Goal: Task Accomplishment & Management: Manage account settings

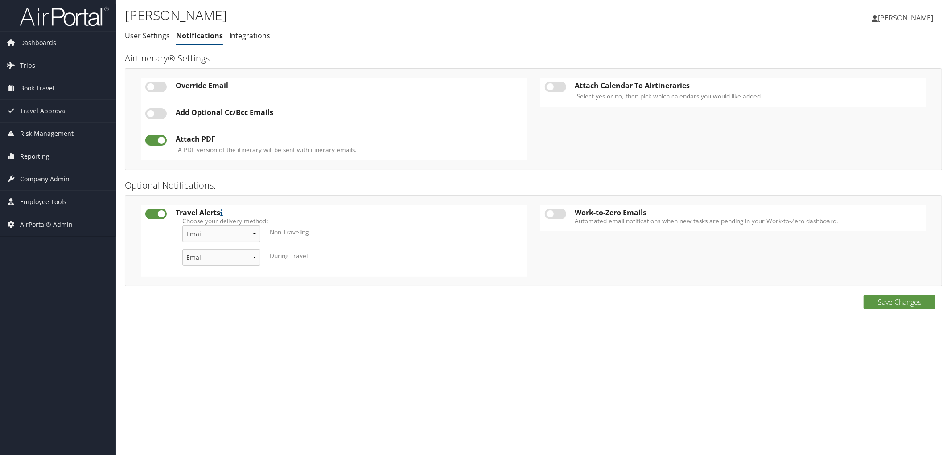
click at [434, 37] on ul "User Settings Notifications Integrations" at bounding box center [397, 36] width 545 height 16
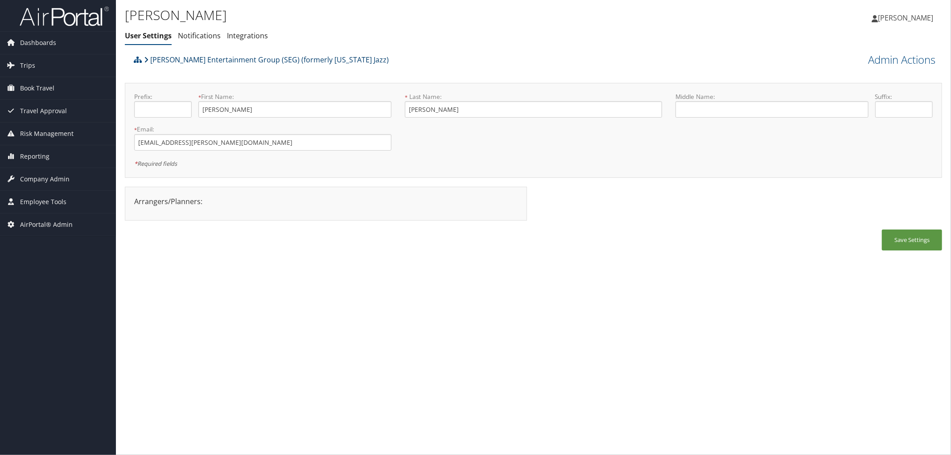
click at [269, 55] on link "[PERSON_NAME] Entertainment Group (SEG) (formerly [US_STATE] Jazz)" at bounding box center [266, 60] width 245 height 18
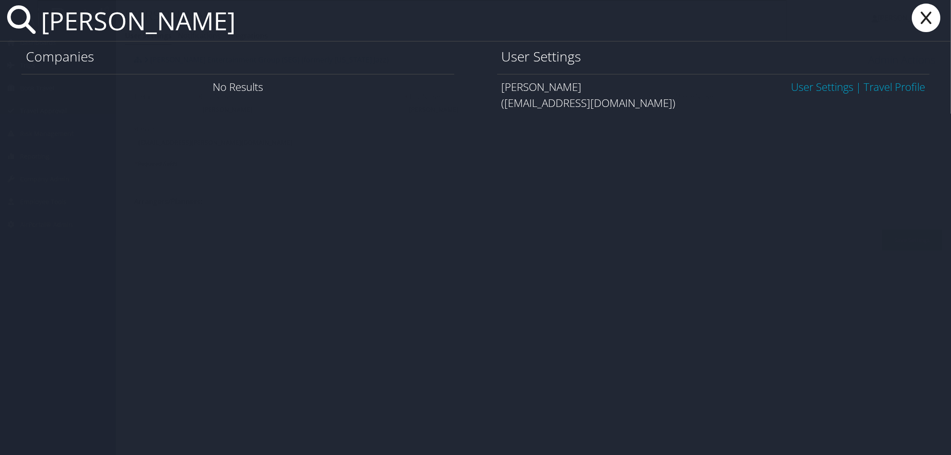
type input "[PERSON_NAME]"
click at [824, 83] on link "User Settings" at bounding box center [822, 86] width 62 height 15
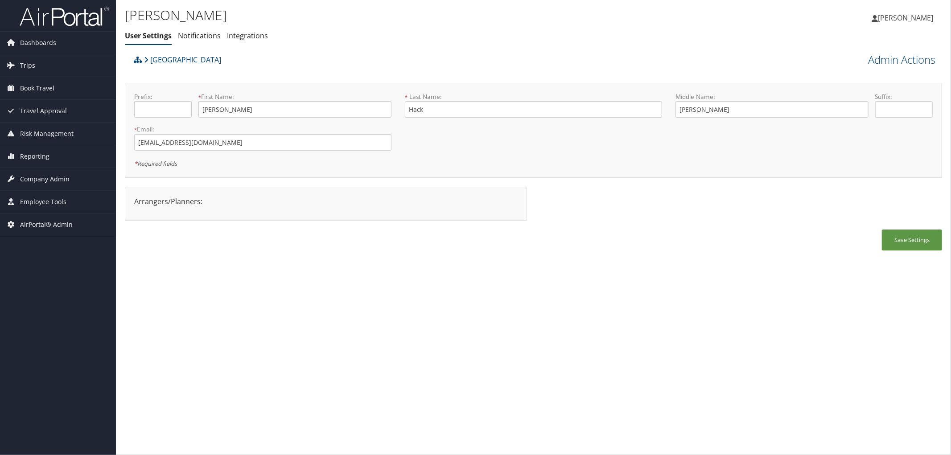
click at [895, 51] on div "Admin Actions View Profile Reset User's Password Confirm Reset User's Password …" at bounding box center [840, 59] width 204 height 16
click at [891, 62] on link "Admin Actions" at bounding box center [901, 59] width 67 height 15
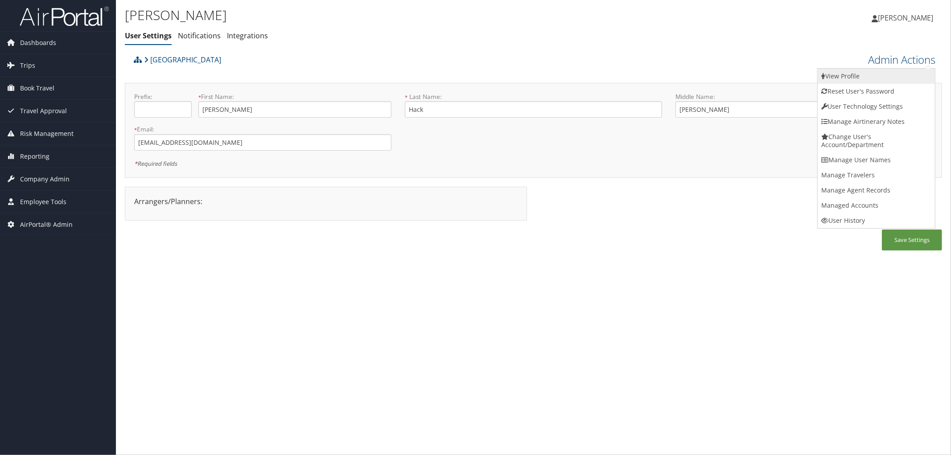
click at [862, 74] on link "View Profile" at bounding box center [876, 76] width 117 height 15
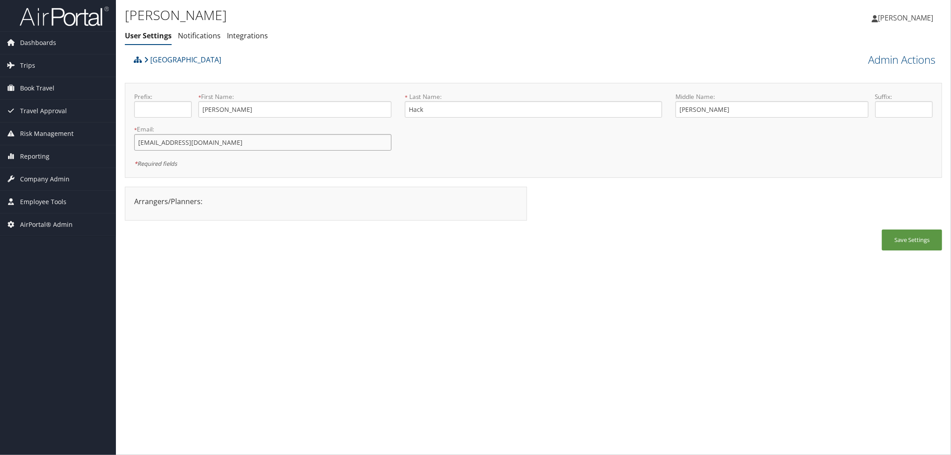
drag, startPoint x: 192, startPoint y: 144, endPoint x: 116, endPoint y: 139, distance: 75.9
click at [116, 139] on div "Gina Hack User Settings Notifications Integrations User Settings Notifications …" at bounding box center [533, 227] width 835 height 455
click at [437, 244] on div "Save Settings" at bounding box center [533, 245] width 817 height 30
click at [885, 56] on link "Admin Actions" at bounding box center [901, 59] width 67 height 15
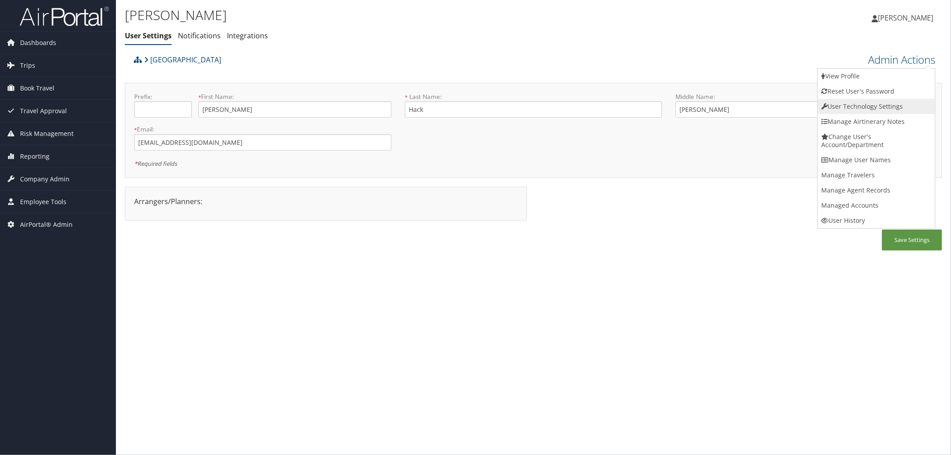
click at [866, 106] on link "User Technology Settings" at bounding box center [876, 106] width 117 height 15
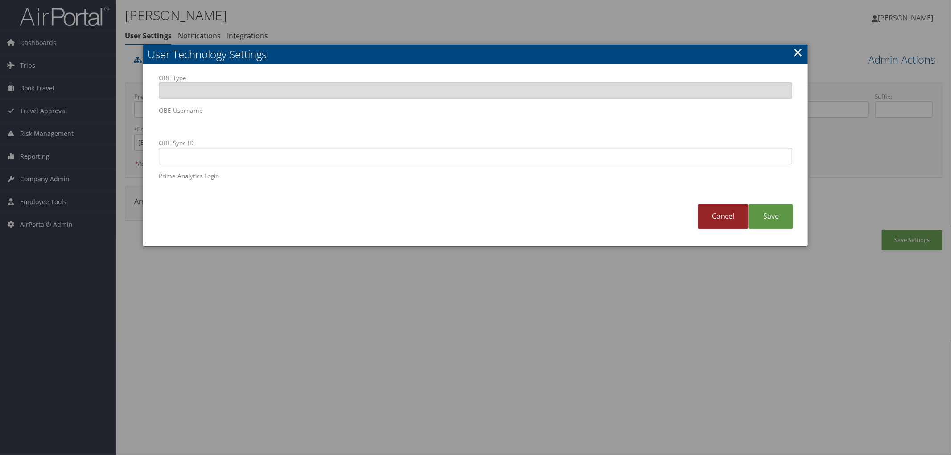
click at [712, 217] on link "Cancel" at bounding box center [723, 216] width 51 height 25
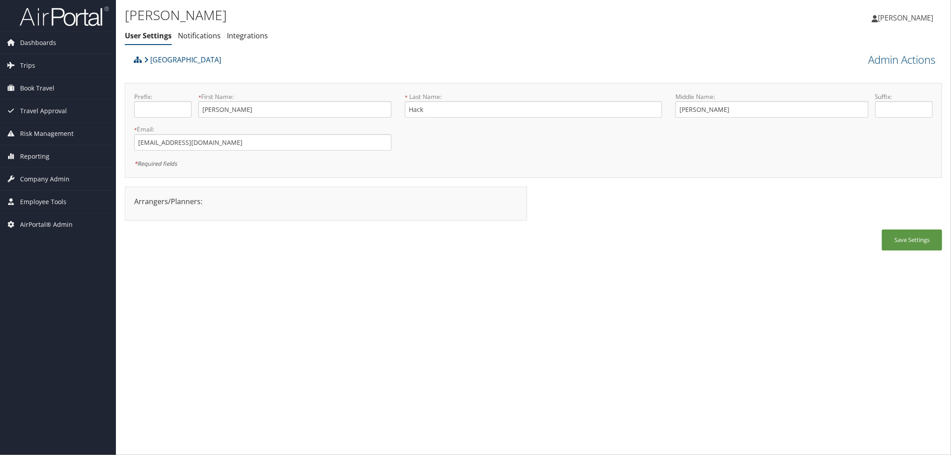
drag, startPoint x: 730, startPoint y: 212, endPoint x: 723, endPoint y: 217, distance: 8.9
click at [892, 57] on link "Admin Actions" at bounding box center [901, 59] width 67 height 15
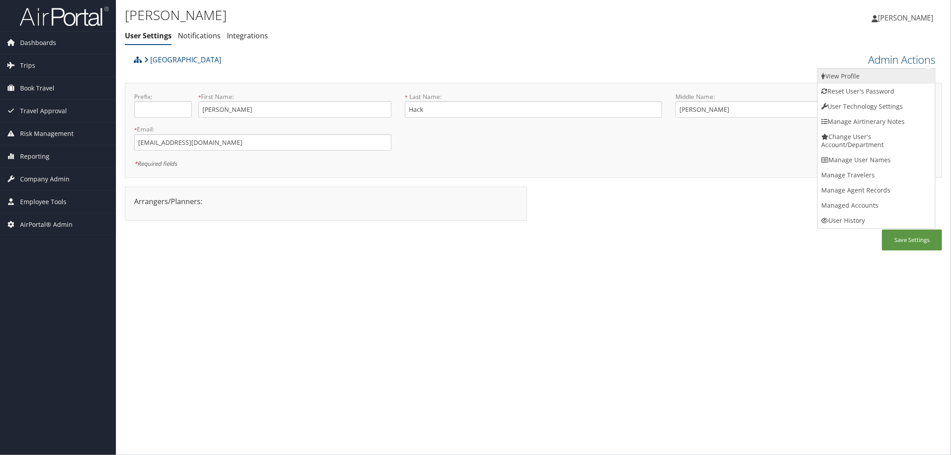
click at [859, 81] on link "View Profile" at bounding box center [876, 76] width 117 height 15
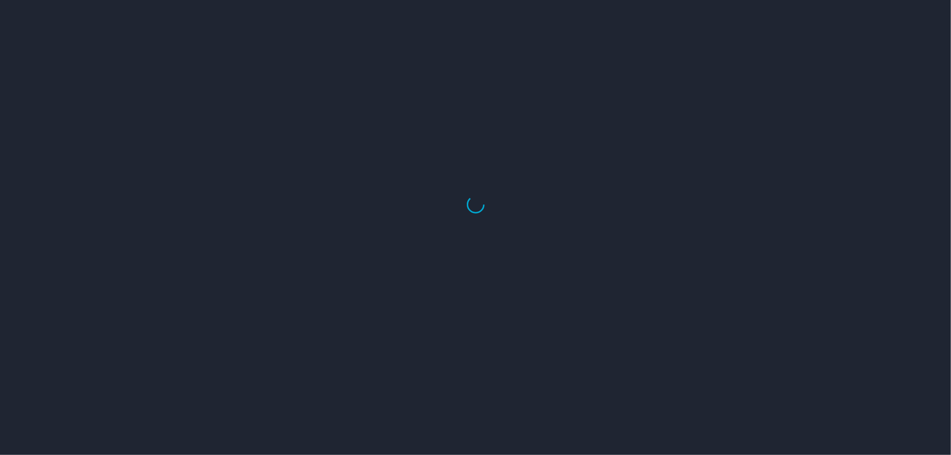
select select "US"
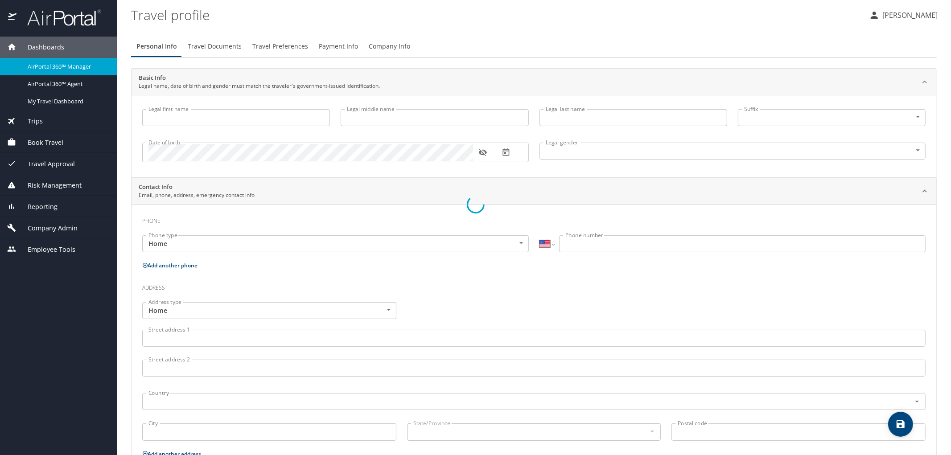
type input "Gina"
type input "Dann"
type input "Hack"
type input "Female"
select select "US"
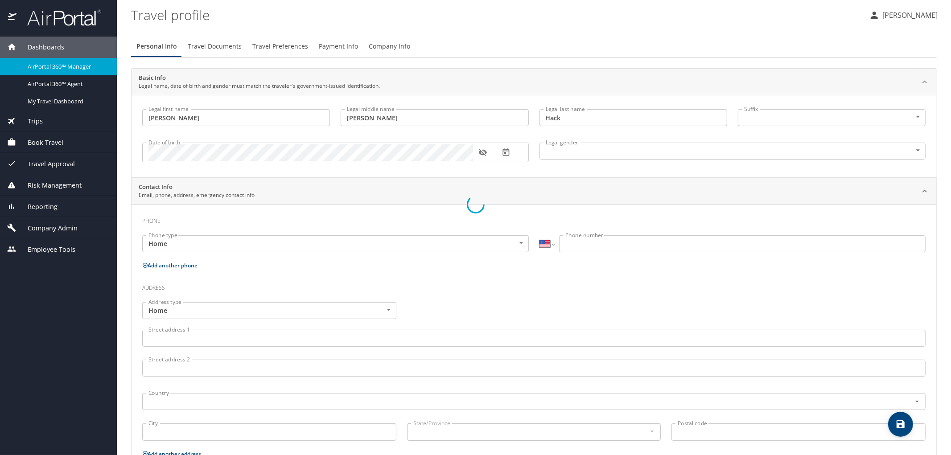
select select "BE"
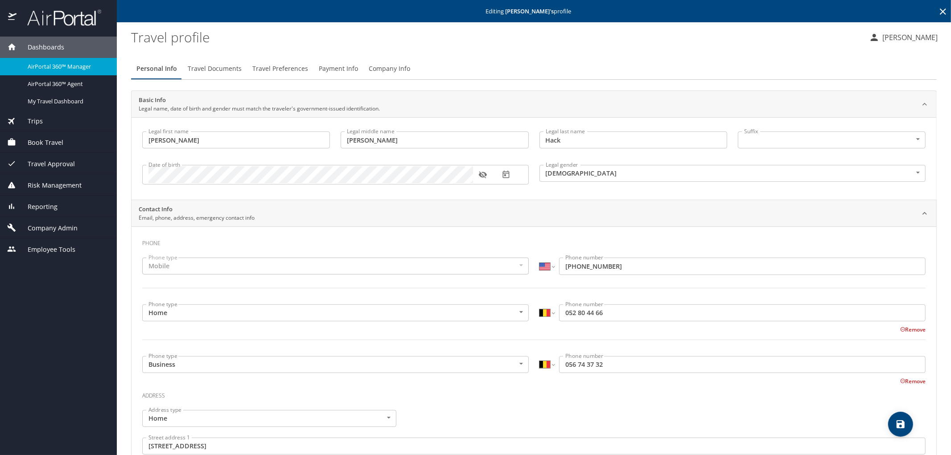
drag, startPoint x: 718, startPoint y: 355, endPoint x: 630, endPoint y: 366, distance: 88.5
click at [630, 366] on div "International Afghanistan Åland Islands Albania Algeria American Samoa Andorra …" at bounding box center [732, 366] width 397 height 30
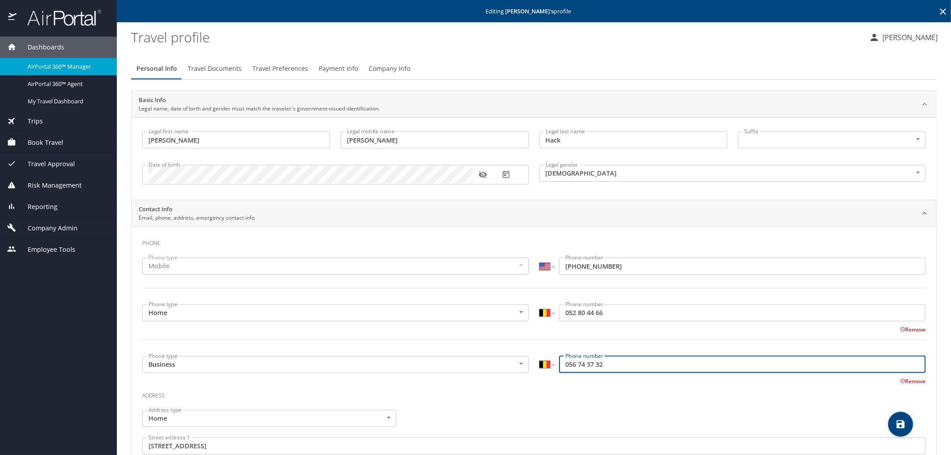
click at [620, 366] on input "056 74 37 32" at bounding box center [742, 364] width 366 height 17
drag, startPoint x: 620, startPoint y: 366, endPoint x: 549, endPoint y: 359, distance: 71.6
click at [549, 359] on div "International Afghanistan Åland Islands Albania Algeria American Samoa Andorra …" at bounding box center [732, 364] width 386 height 17
paste input "32 52 80 44 66"
type input "32 52 80 44 66"
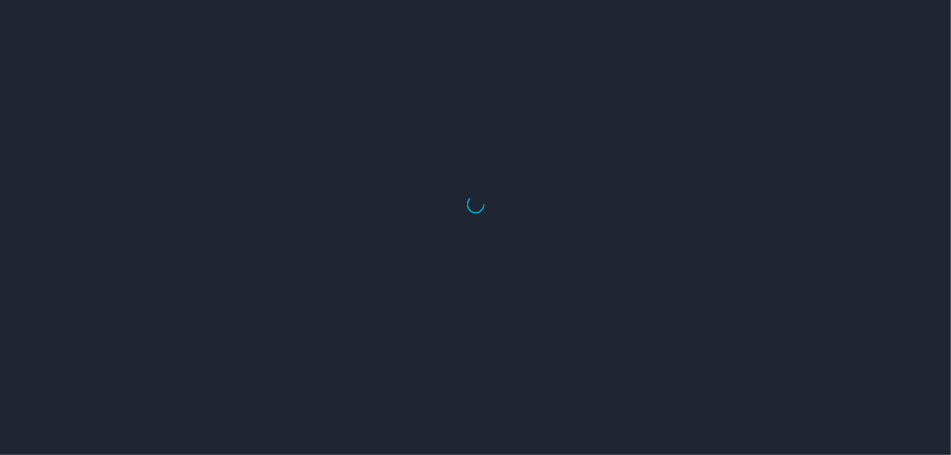
select select "US"
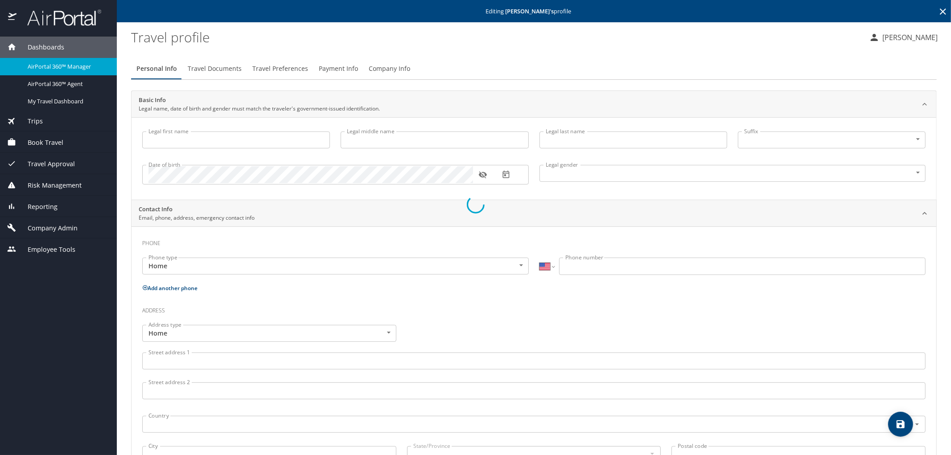
type input "[PERSON_NAME]"
type input "Hack"
type input "[DEMOGRAPHIC_DATA]"
select select "US"
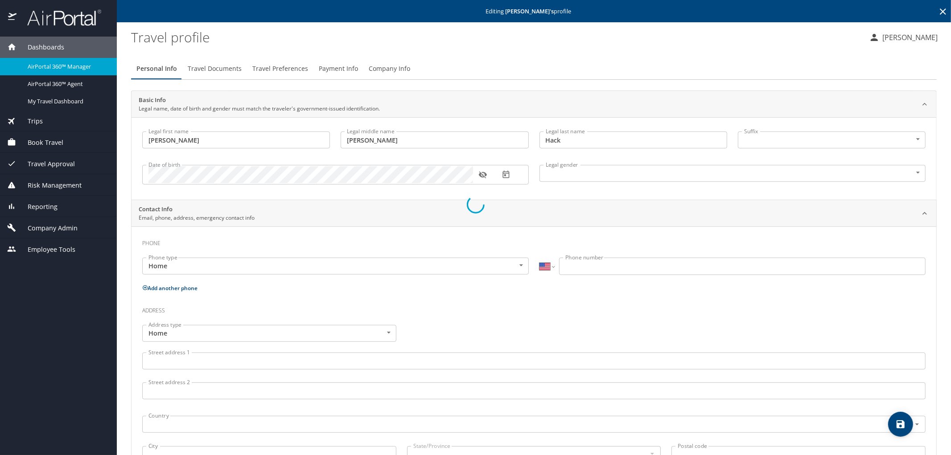
select select "US"
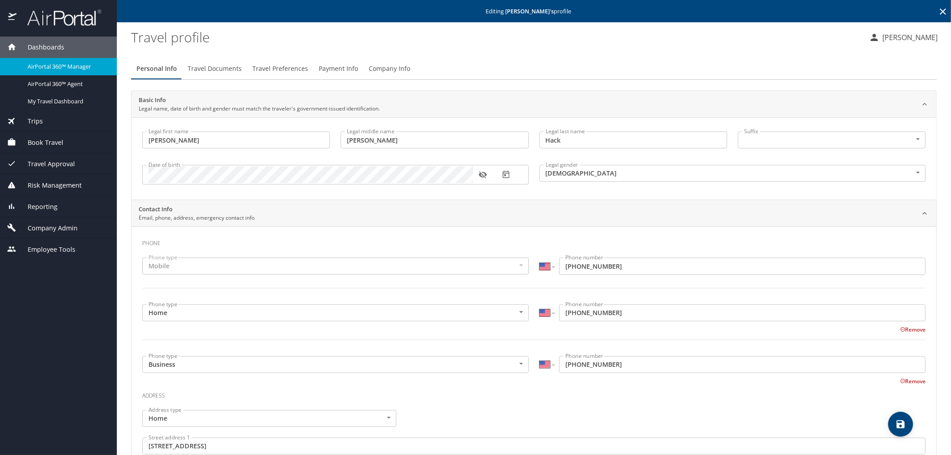
click at [298, 98] on h2 "Basic Info" at bounding box center [259, 100] width 241 height 9
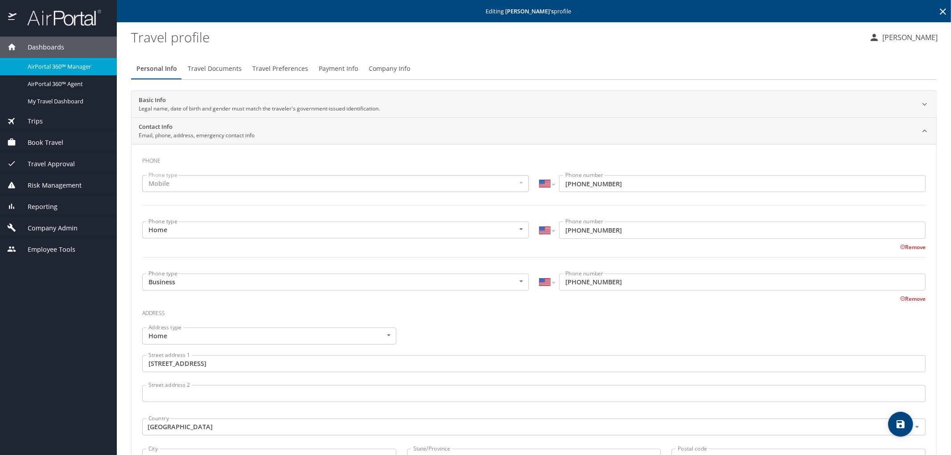
drag, startPoint x: 230, startPoint y: 76, endPoint x: -436, endPoint y: 251, distance: 688.5
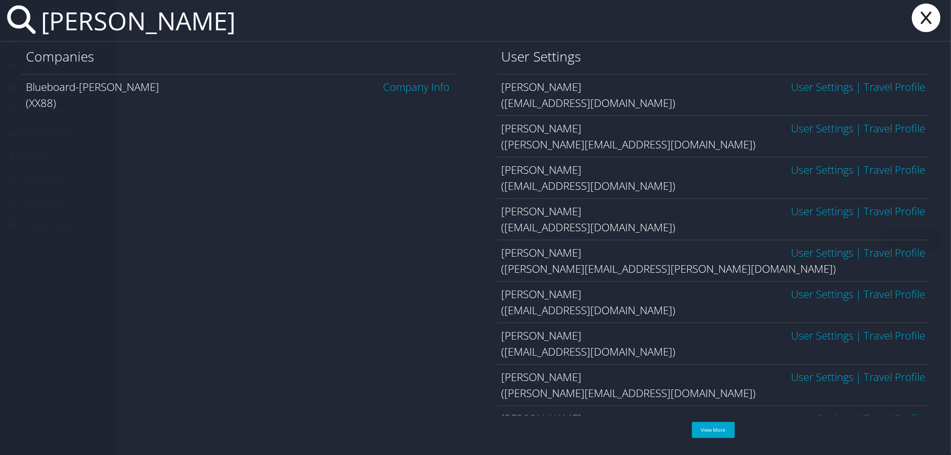
click at [152, 25] on input "[PERSON_NAME]" at bounding box center [411, 20] width 749 height 41
paste input "[PERSON_NAME]"
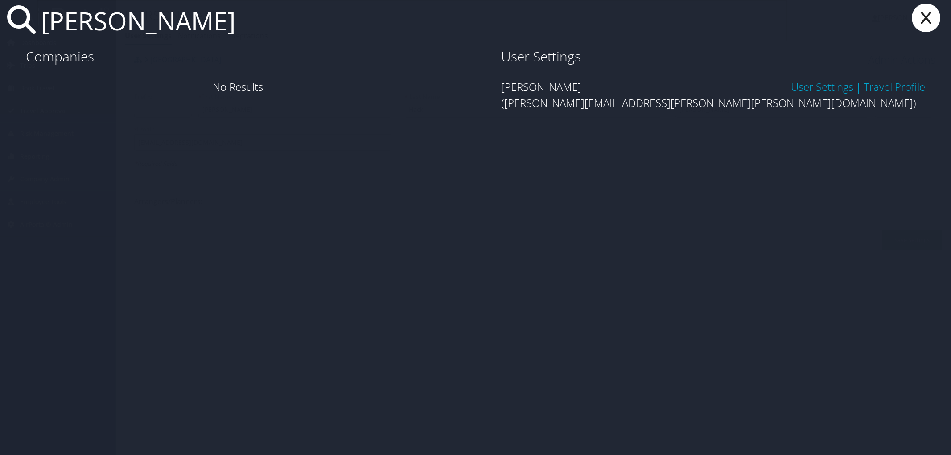
type input "[PERSON_NAME]"
click at [825, 87] on link "User Settings" at bounding box center [822, 86] width 62 height 15
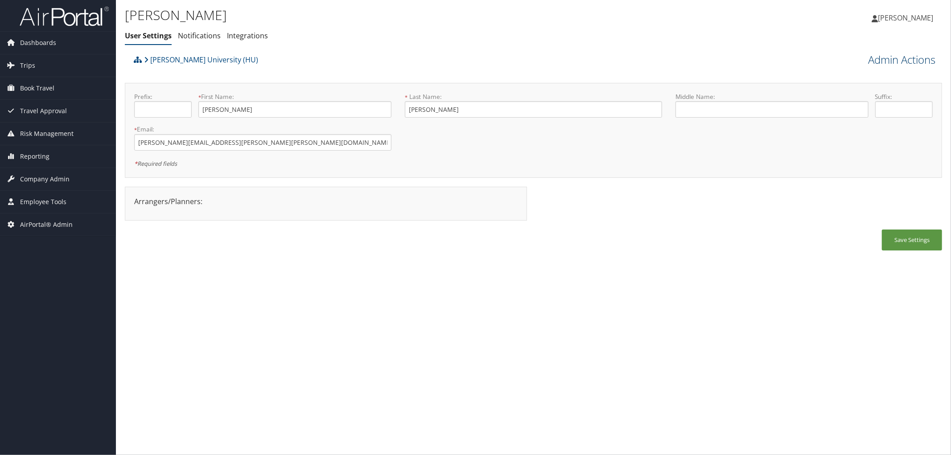
click at [894, 59] on link "Admin Actions" at bounding box center [901, 59] width 67 height 15
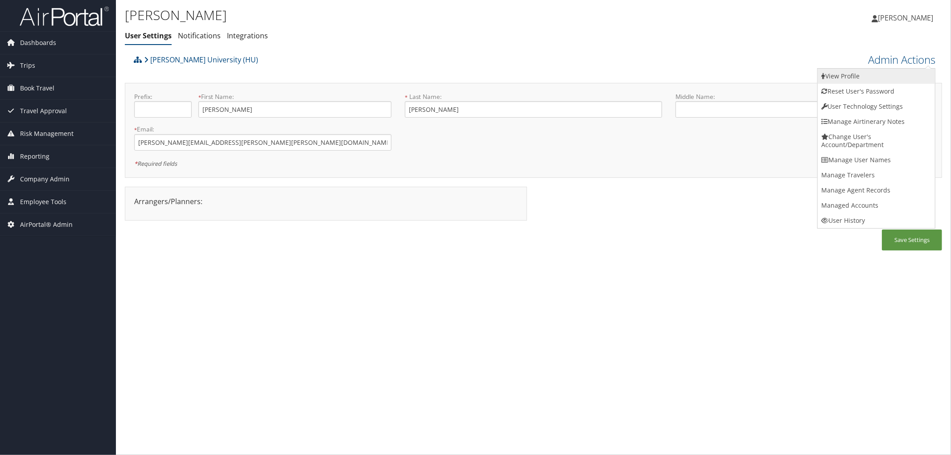
click at [859, 78] on link "View Profile" at bounding box center [876, 76] width 117 height 15
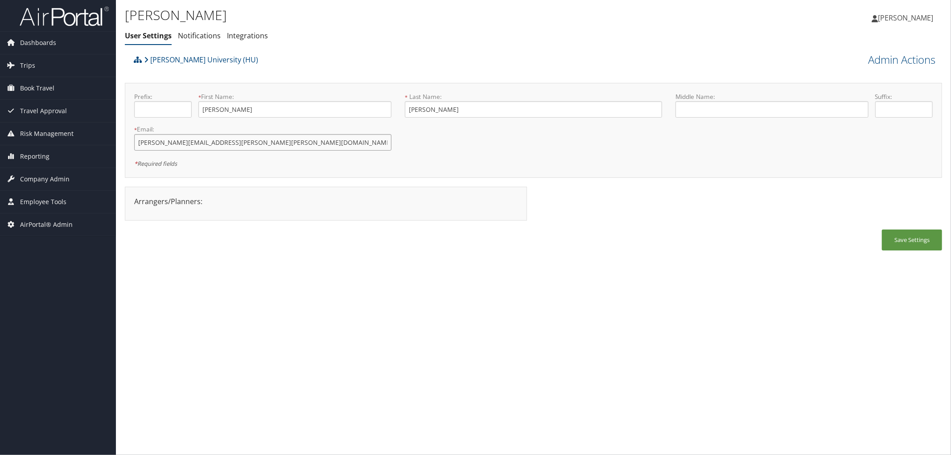
drag, startPoint x: 238, startPoint y: 140, endPoint x: 122, endPoint y: 154, distance: 116.7
click at [122, 154] on div "[PERSON_NAME] User Settings Notifications Integrations User Settings Notificati…" at bounding box center [533, 227] width 835 height 455
click at [874, 58] on link "Admin Actions" at bounding box center [901, 59] width 67 height 15
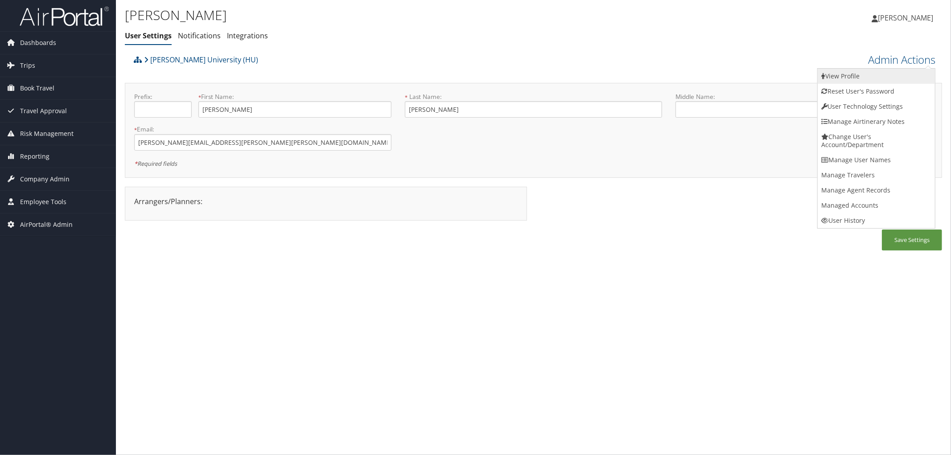
click at [853, 79] on link "View Profile" at bounding box center [876, 76] width 117 height 15
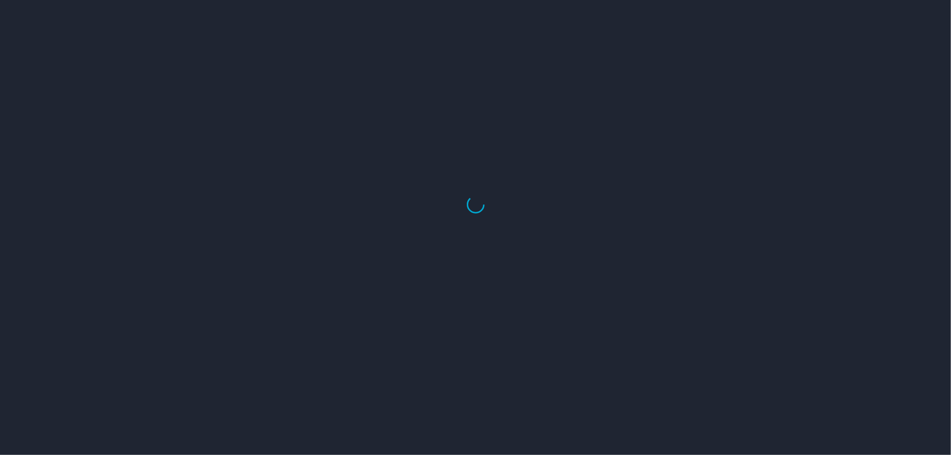
select select "US"
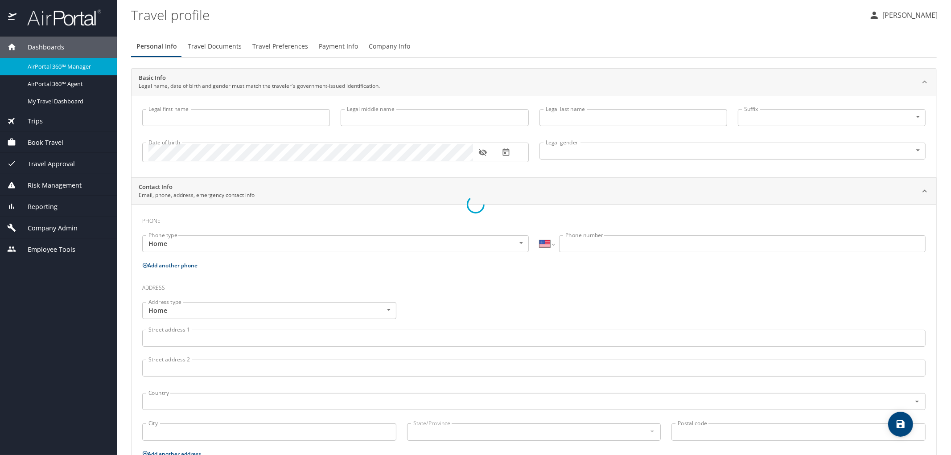
type input "[PERSON_NAME]"
type input "Undisclosed"
select select "US"
